Goal: Task Accomplishment & Management: Manage account settings

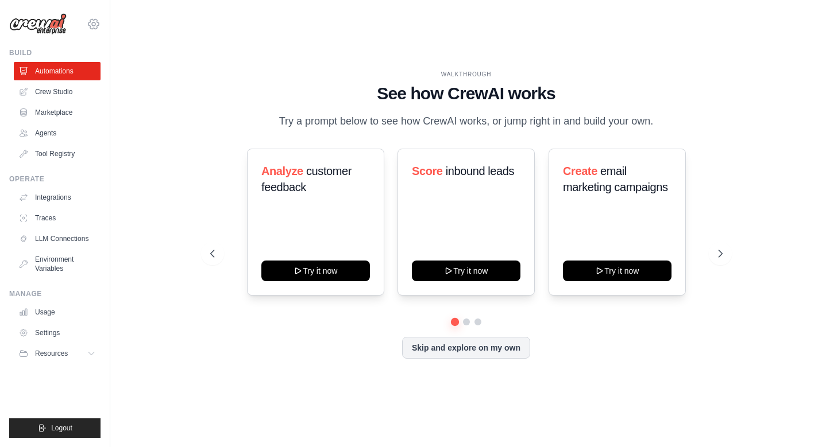
click at [98, 22] on icon at bounding box center [94, 24] width 14 height 14
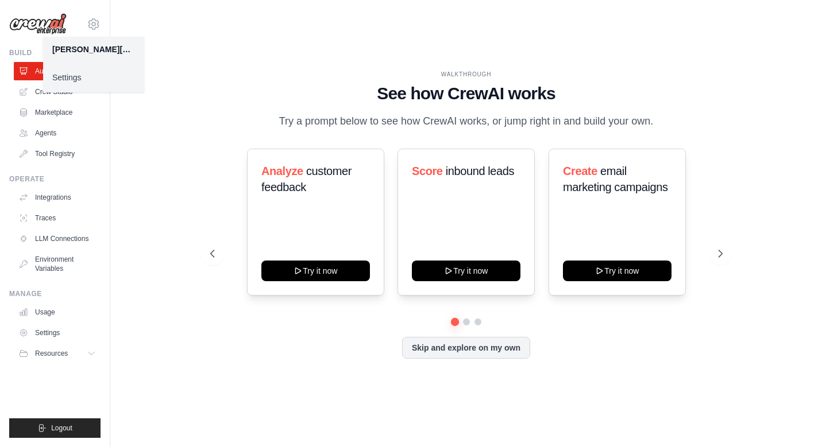
click at [78, 76] on link "Settings" at bounding box center [93, 77] width 101 height 21
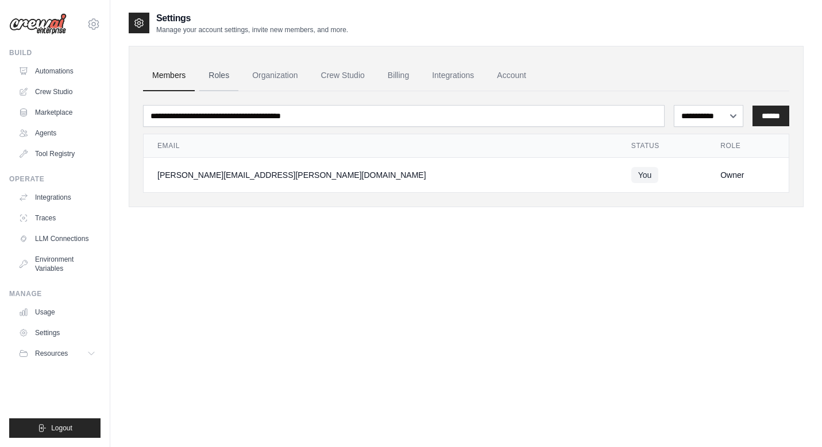
click at [222, 77] on link "Roles" at bounding box center [218, 75] width 39 height 31
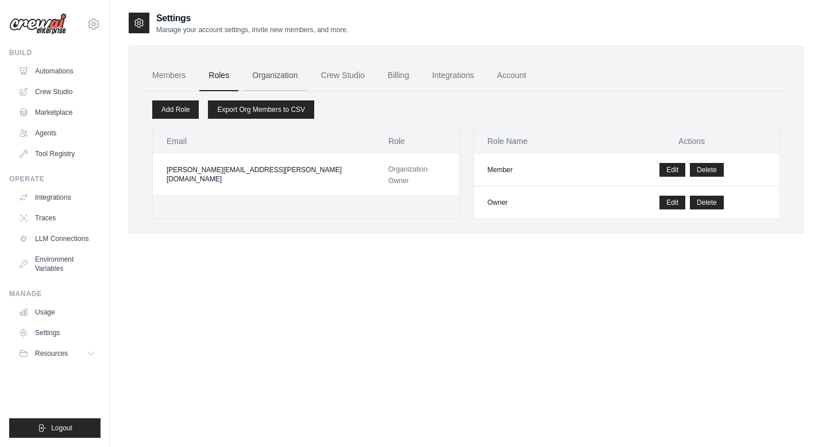
click at [269, 79] on link "Organization" at bounding box center [275, 75] width 64 height 31
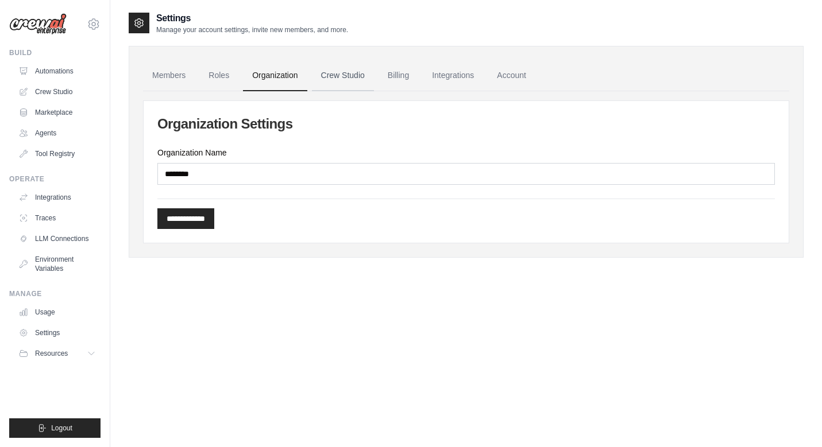
click at [332, 80] on link "Crew Studio" at bounding box center [343, 75] width 62 height 31
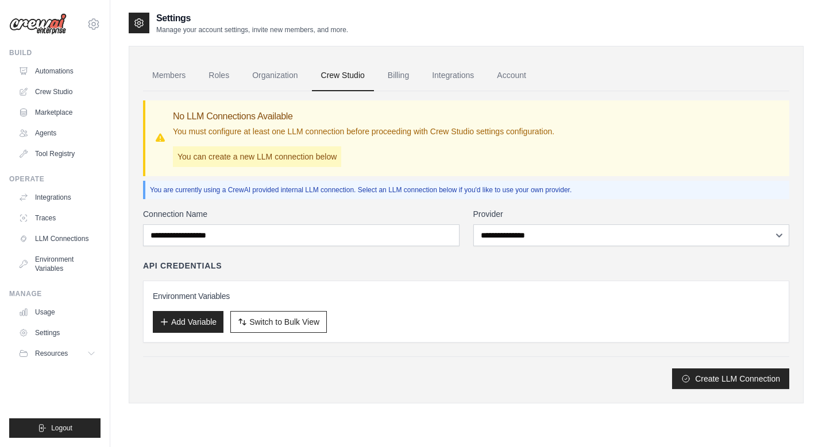
click at [212, 78] on link "Roles" at bounding box center [218, 75] width 39 height 31
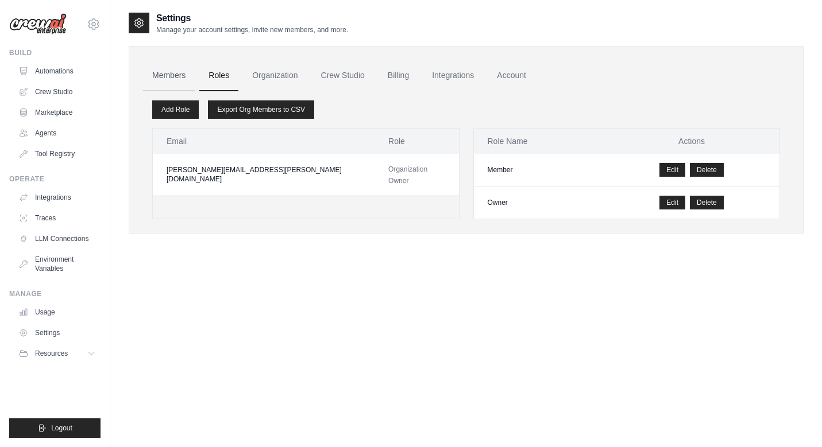
click at [171, 75] on link "Members" at bounding box center [169, 75] width 52 height 31
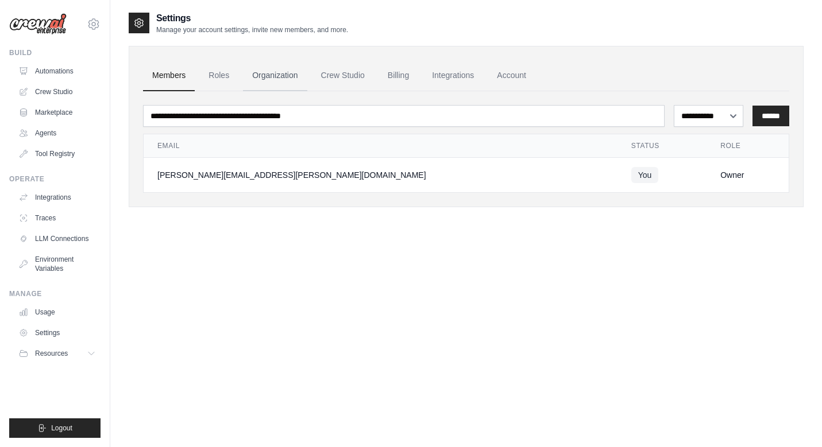
click at [287, 81] on link "Organization" at bounding box center [275, 75] width 64 height 31
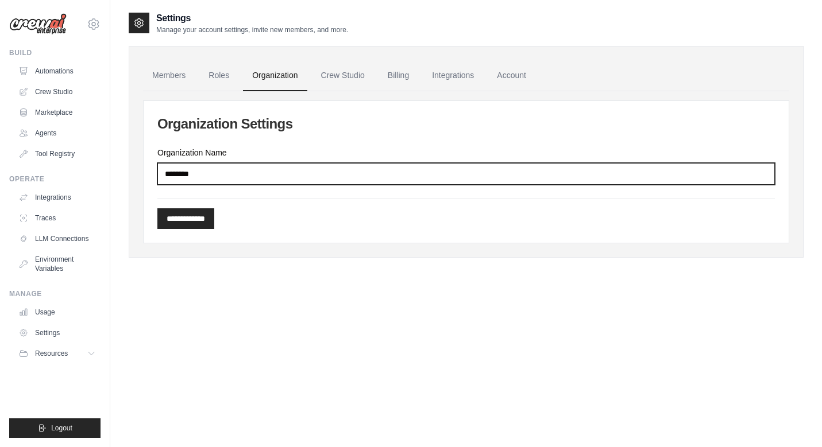
click at [218, 175] on input "********" at bounding box center [465, 174] width 617 height 22
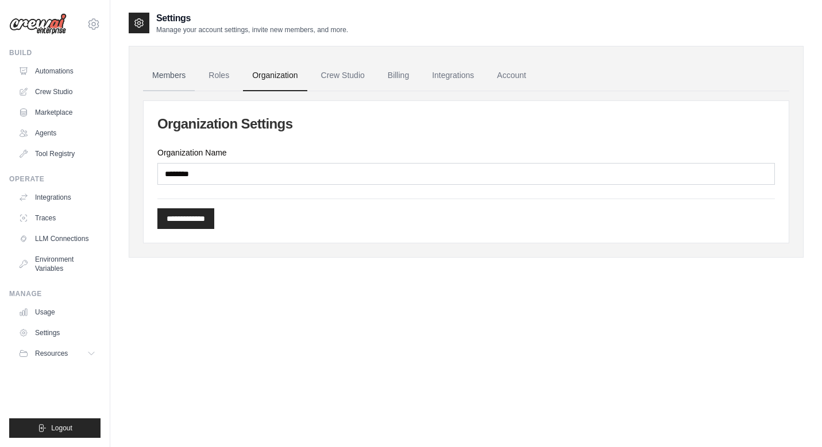
click at [177, 77] on link "Members" at bounding box center [169, 75] width 52 height 31
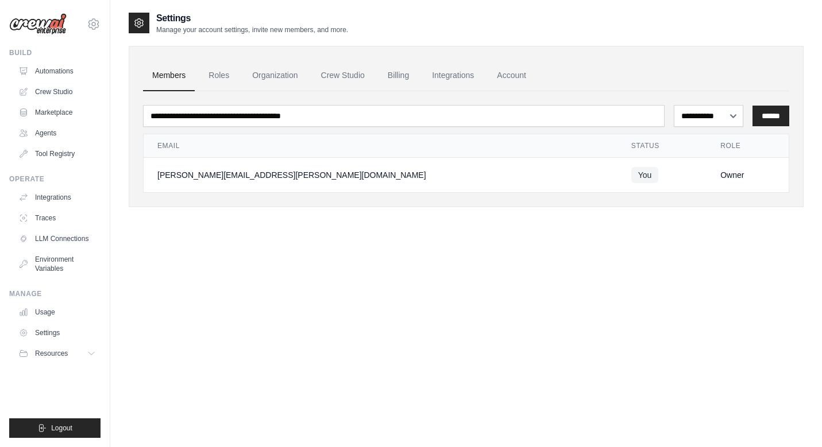
click at [720, 181] on div "Owner" at bounding box center [747, 174] width 55 height 11
click at [48, 335] on link "Settings" at bounding box center [58, 333] width 87 height 18
click at [36, 329] on link "Settings" at bounding box center [58, 333] width 87 height 18
click at [92, 28] on icon at bounding box center [94, 24] width 14 height 14
click at [281, 76] on link "Organization" at bounding box center [275, 75] width 64 height 31
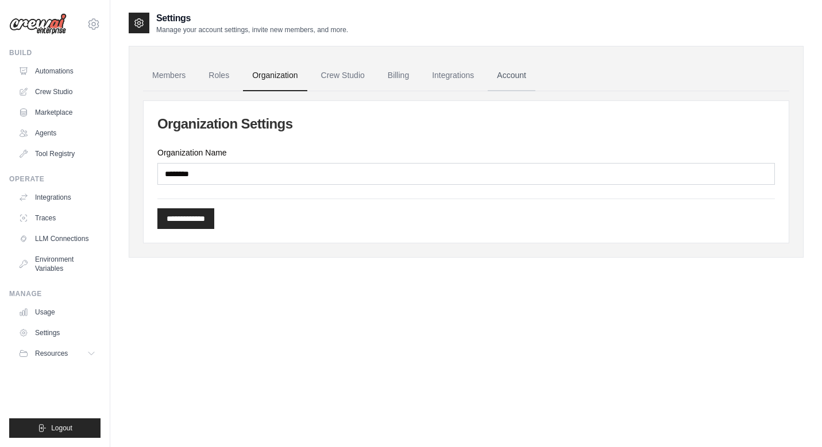
click at [514, 79] on link "Account" at bounding box center [511, 75] width 48 height 31
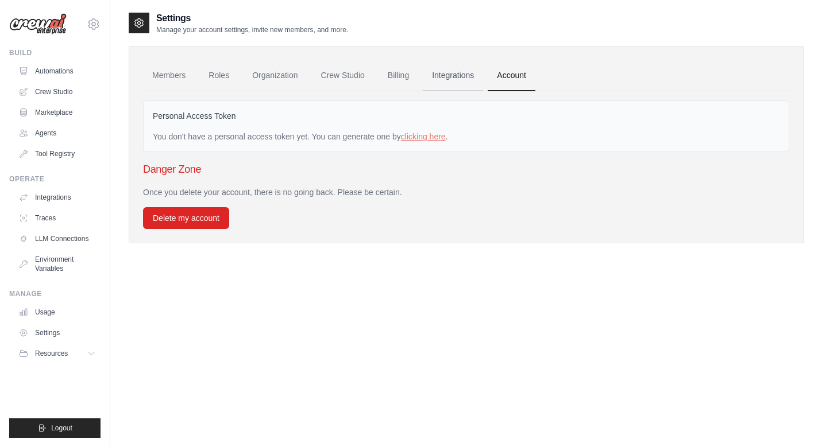
click at [460, 81] on link "Integrations" at bounding box center [453, 75] width 60 height 31
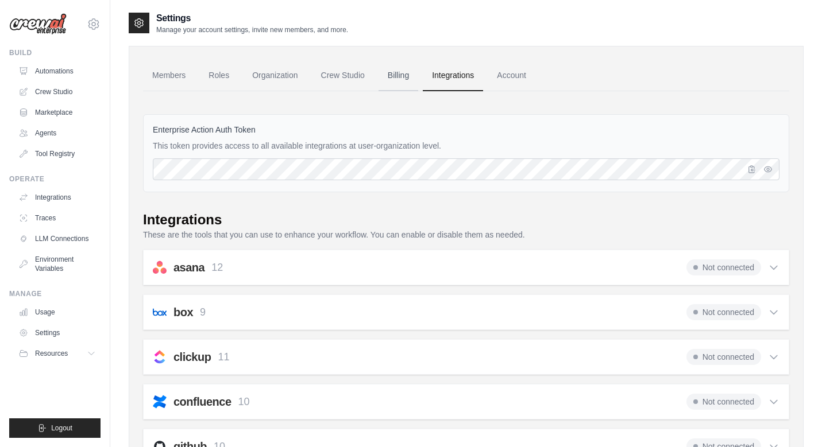
click at [397, 77] on link "Billing" at bounding box center [398, 75] width 40 height 31
click at [209, 83] on link "Roles" at bounding box center [218, 75] width 39 height 31
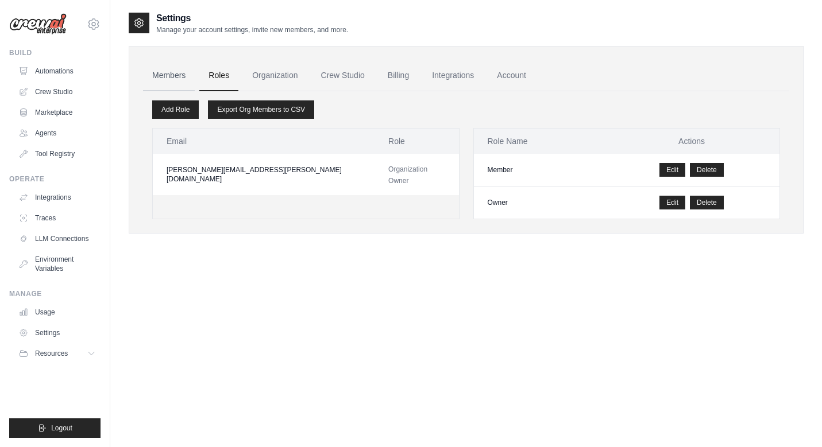
click at [159, 80] on link "Members" at bounding box center [169, 75] width 52 height 31
